Goal: Information Seeking & Learning: Check status

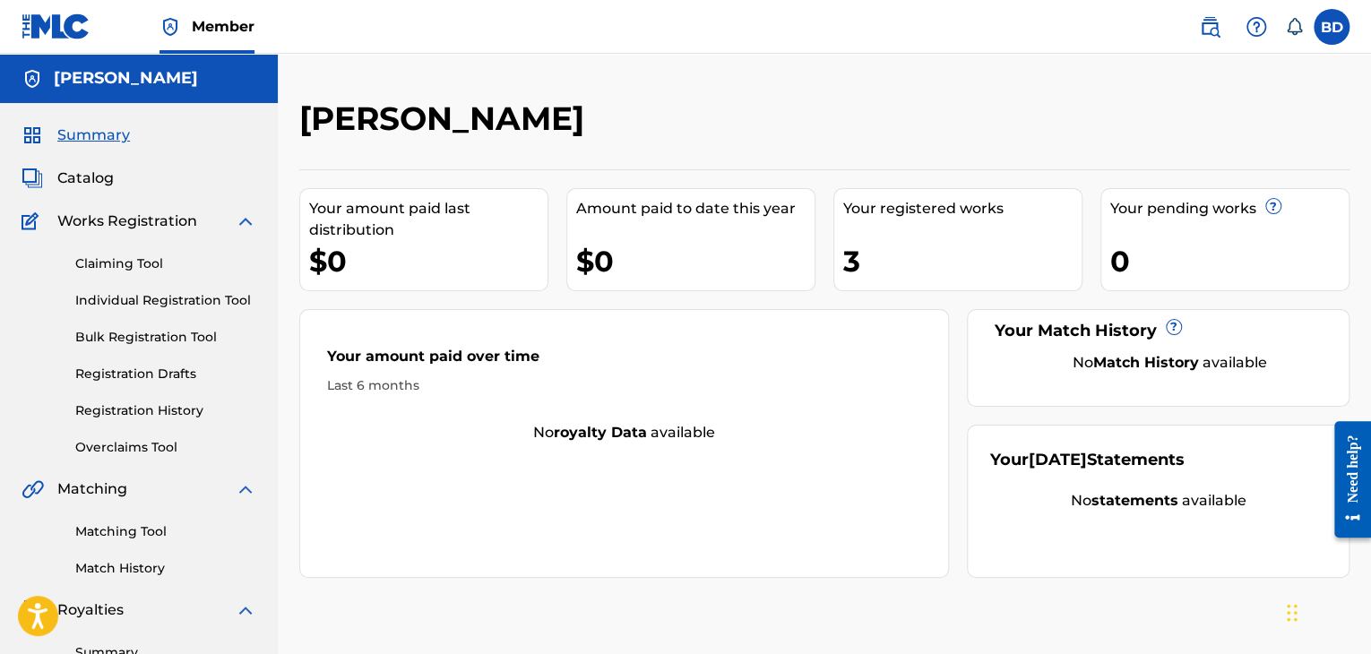
click at [177, 406] on link "Registration History" at bounding box center [165, 410] width 181 height 19
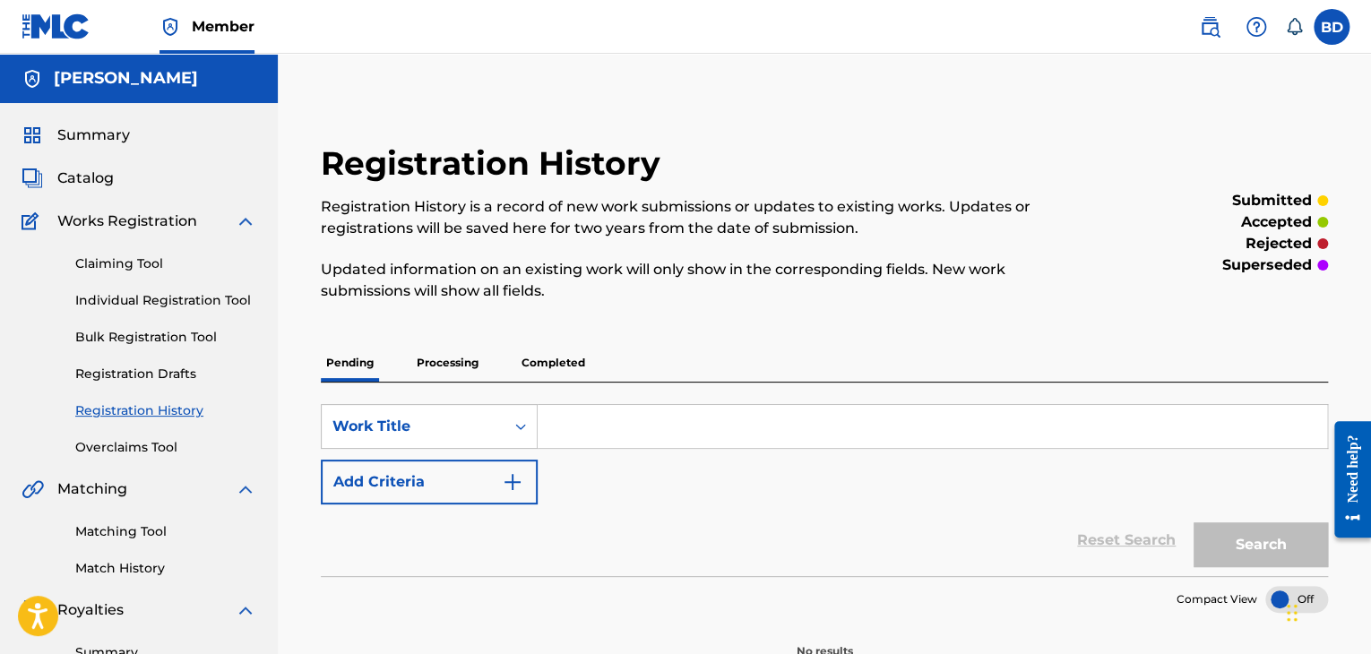
click at [452, 351] on p "Processing" at bounding box center [447, 363] width 73 height 38
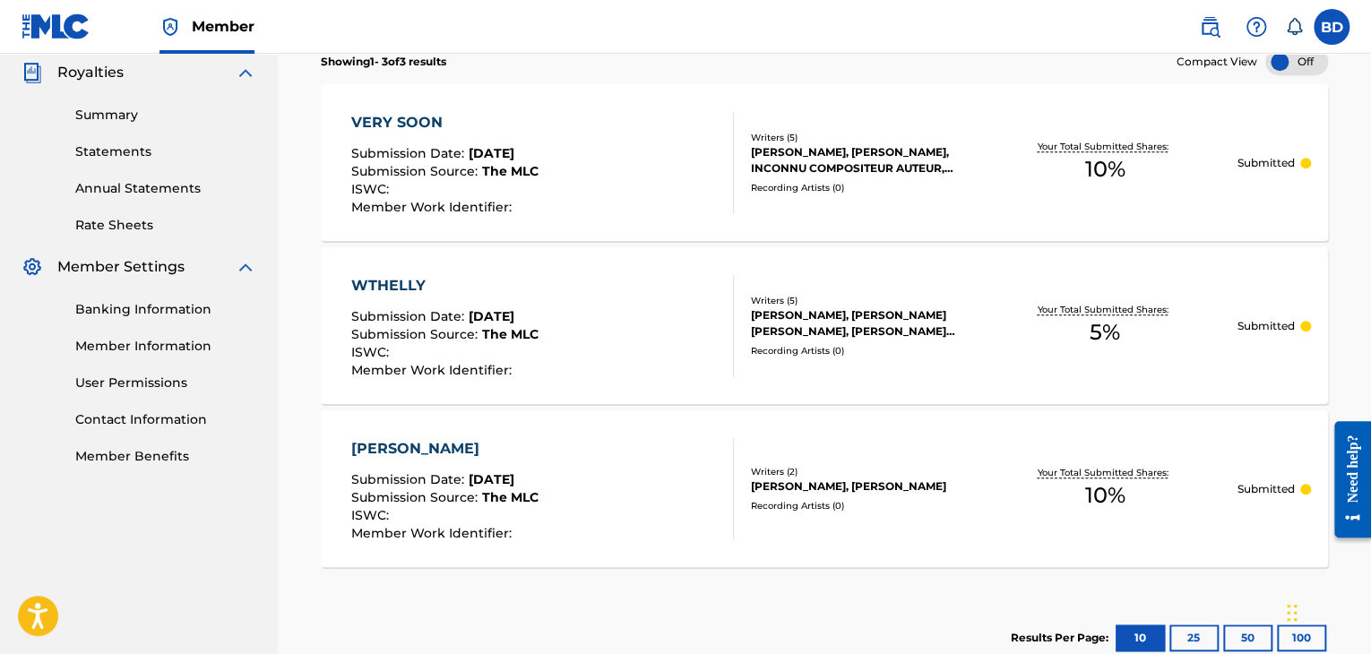
scroll to position [269, 0]
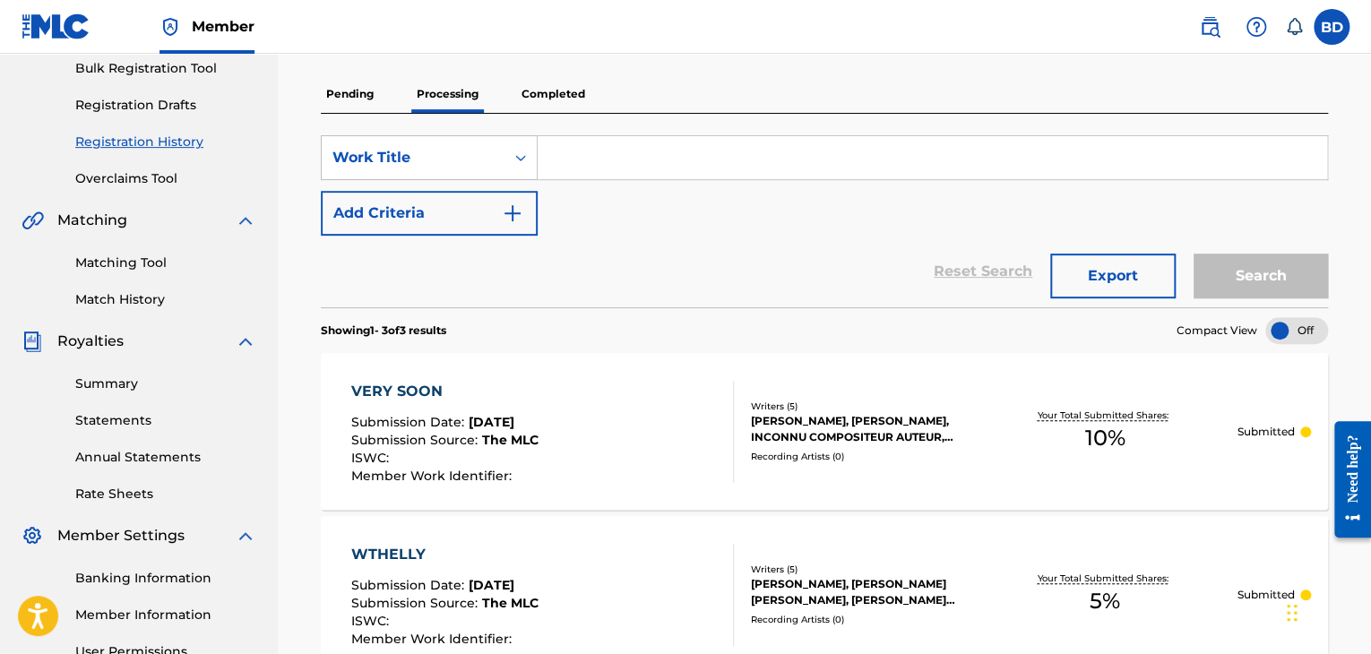
click at [556, 97] on p "Completed" at bounding box center [553, 94] width 74 height 38
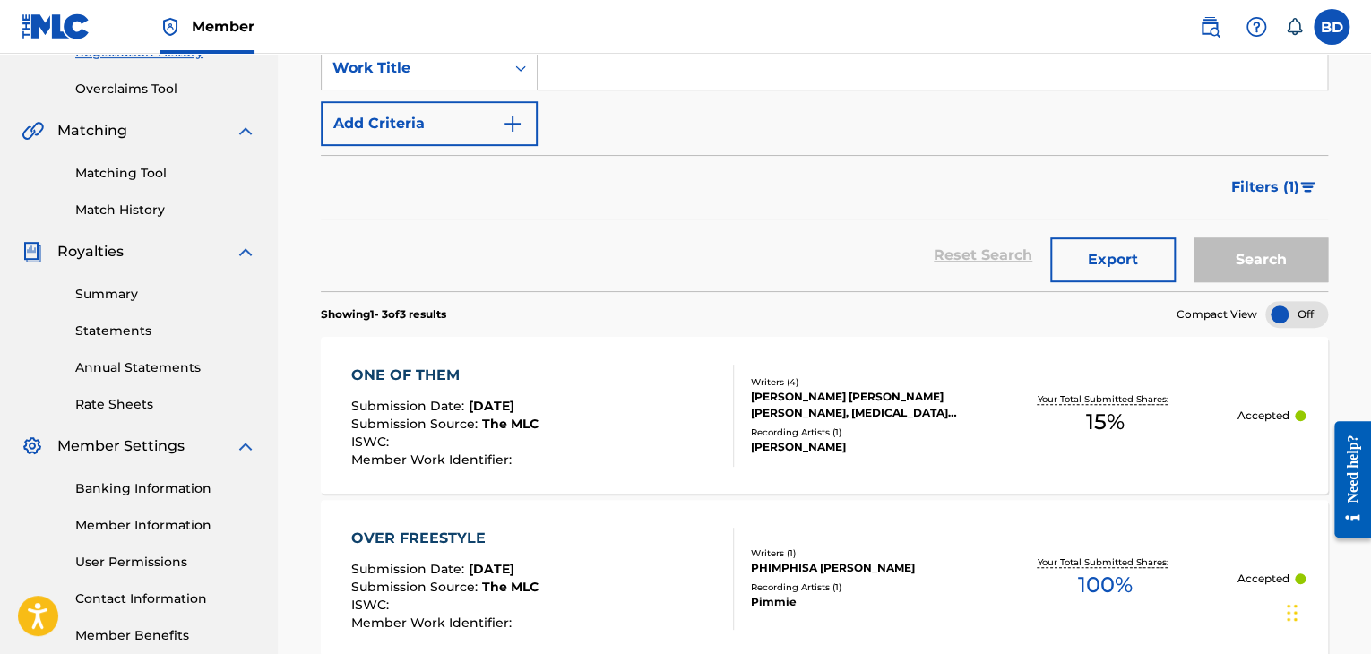
scroll to position [448, 0]
